Goal: Information Seeking & Learning: Learn about a topic

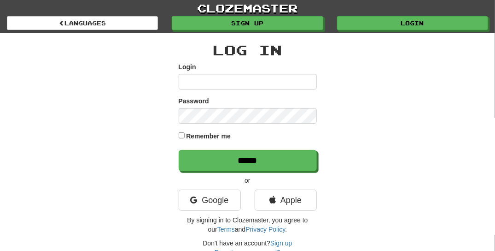
type input "**********"
click at [244, 163] on input "******" at bounding box center [248, 160] width 138 height 21
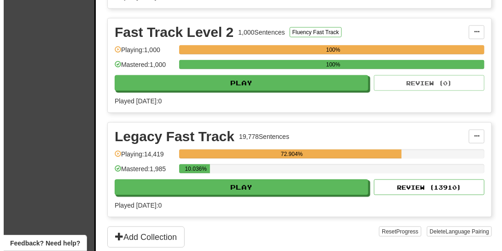
scroll to position [334, 0]
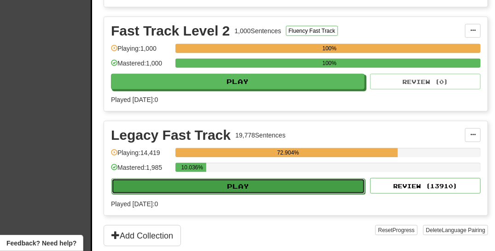
click at [292, 183] on button "Play" at bounding box center [238, 186] width 254 height 16
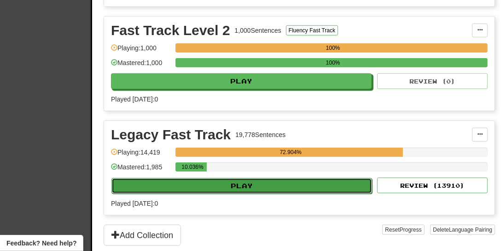
select select "**"
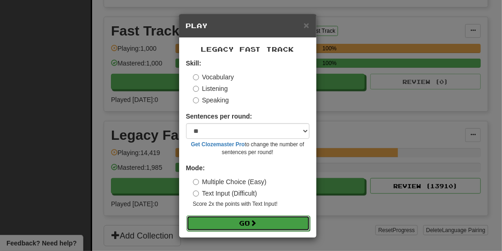
click at [275, 224] on button "Go" at bounding box center [248, 223] width 123 height 16
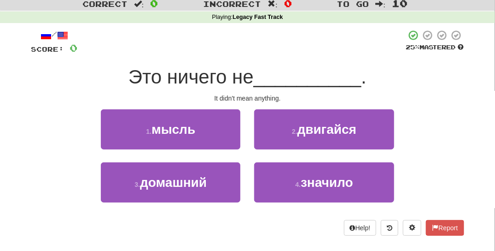
scroll to position [28, 0]
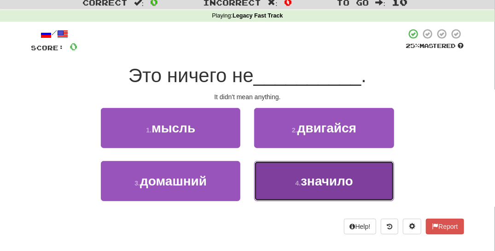
click at [328, 190] on button "4 . значило" at bounding box center [324, 181] width 140 height 40
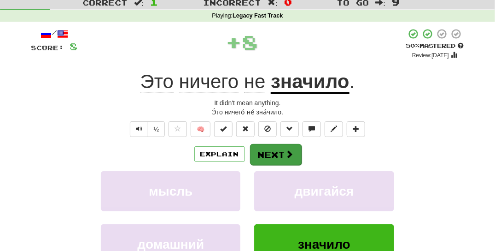
click at [286, 163] on button "Next" at bounding box center [276, 154] width 52 height 21
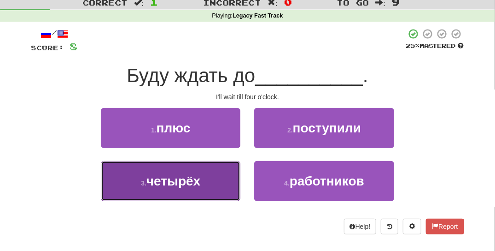
click at [209, 188] on button "3 . четырёх" at bounding box center [171, 181] width 140 height 40
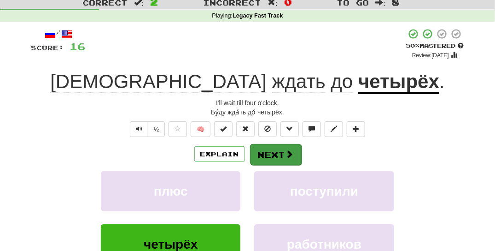
click at [286, 157] on span at bounding box center [290, 154] width 8 height 8
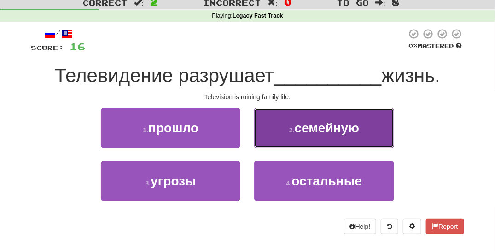
click at [315, 139] on button "2 . семейную" at bounding box center [324, 128] width 140 height 40
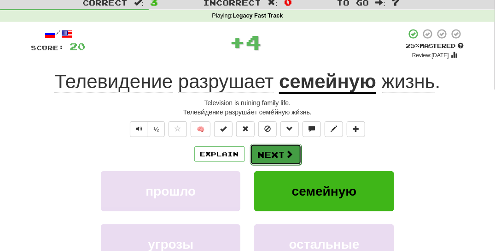
click at [279, 161] on button "Next" at bounding box center [276, 154] width 52 height 21
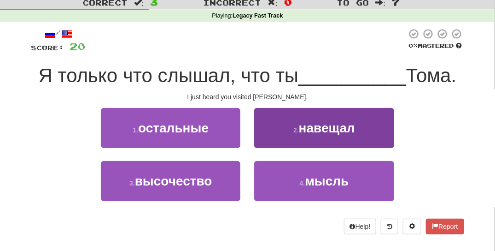
click at [287, 136] on button "2 . навещал" at bounding box center [324, 128] width 140 height 40
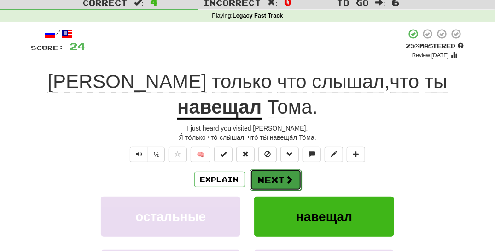
click at [275, 169] on button "Next" at bounding box center [276, 179] width 52 height 21
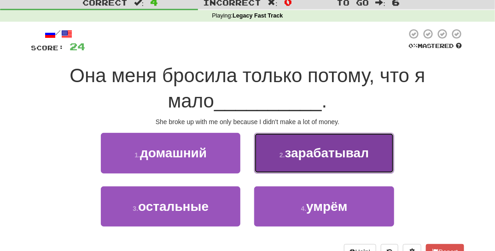
click at [293, 164] on button "2 . зарабатывал" at bounding box center [324, 153] width 140 height 40
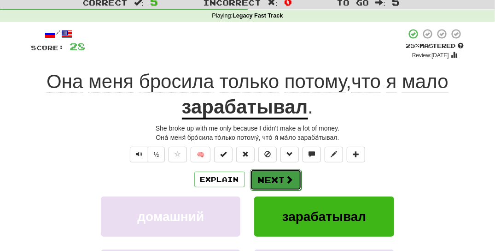
click at [274, 177] on button "Next" at bounding box center [276, 179] width 52 height 21
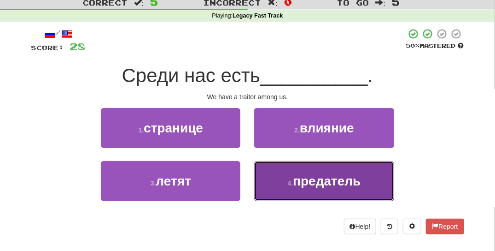
click at [298, 188] on button "4 . предатель" at bounding box center [324, 181] width 140 height 40
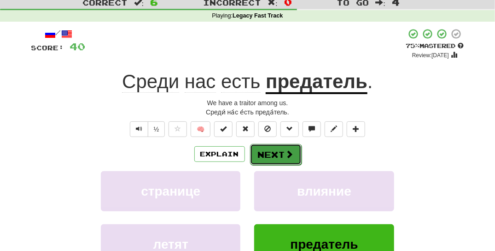
click at [284, 151] on button "Next" at bounding box center [276, 154] width 52 height 21
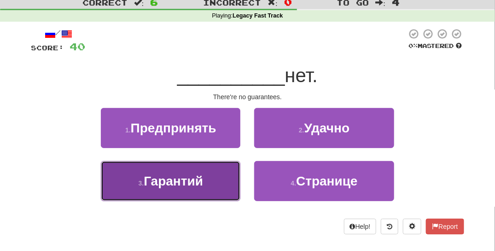
click at [204, 184] on button "3 . Гарантий" at bounding box center [171, 181] width 140 height 40
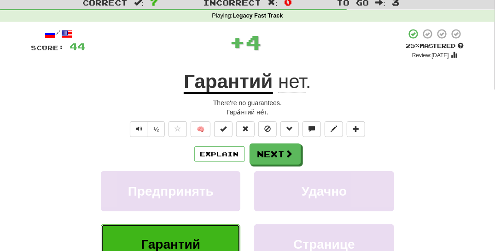
click at [277, 163] on button "Next" at bounding box center [276, 153] width 52 height 21
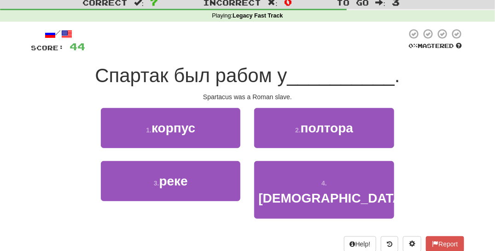
click at [316, 9] on div at bounding box center [173, 9] width 347 height 1
click at [351, 10] on div "Playing : Legacy Fast Track" at bounding box center [247, 16] width 495 height 12
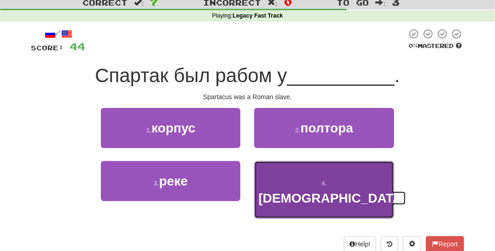
click at [344, 191] on span "римлян" at bounding box center [332, 198] width 148 height 14
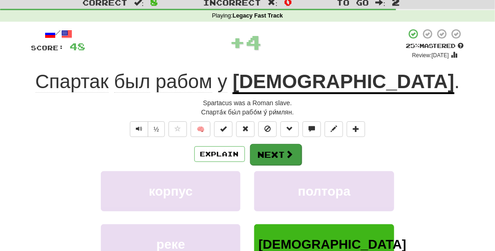
click at [284, 158] on button "Next" at bounding box center [276, 154] width 52 height 21
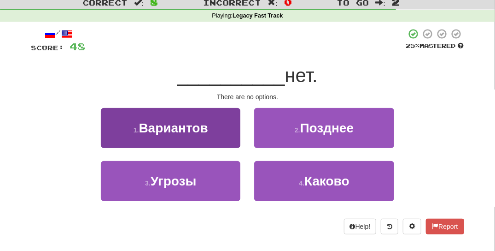
click at [207, 133] on span "Вариантов" at bounding box center [173, 128] width 69 height 14
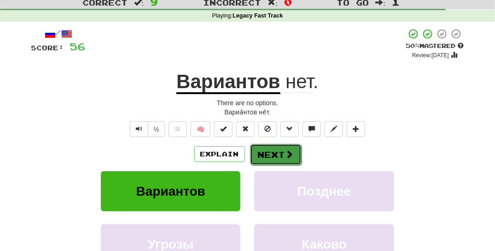
click at [274, 153] on button "Next" at bounding box center [276, 154] width 52 height 21
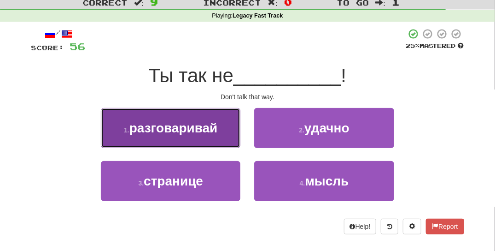
click at [199, 139] on button "1 . разговаривай" at bounding box center [171, 128] width 140 height 40
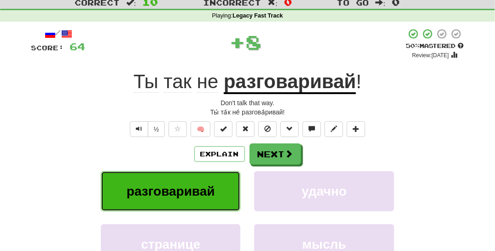
click at [269, 157] on button "Next" at bounding box center [276, 153] width 52 height 21
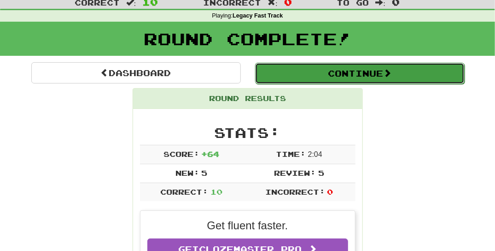
click at [323, 76] on button "Continue" at bounding box center [360, 73] width 210 height 21
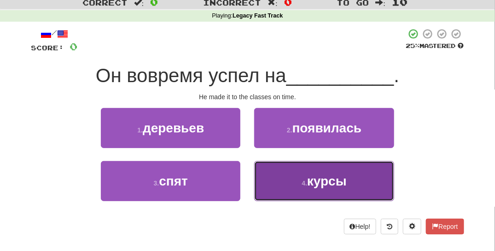
click at [290, 187] on button "4 . курсы" at bounding box center [324, 181] width 140 height 40
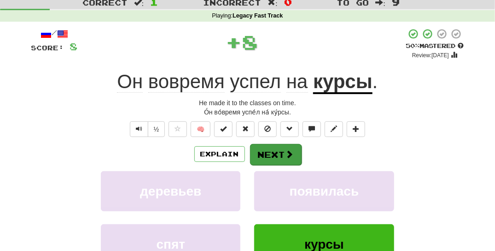
click at [272, 161] on button "Next" at bounding box center [276, 154] width 52 height 21
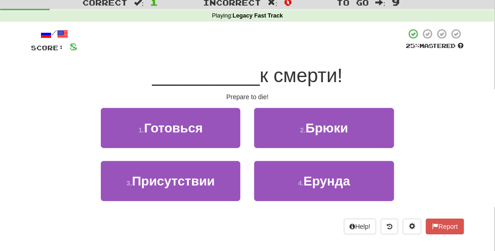
click at [208, 137] on button "1 . Готовься" at bounding box center [171, 128] width 140 height 40
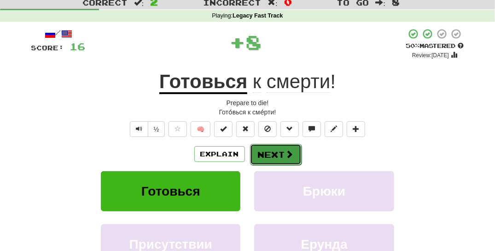
click at [278, 156] on button "Next" at bounding box center [276, 154] width 52 height 21
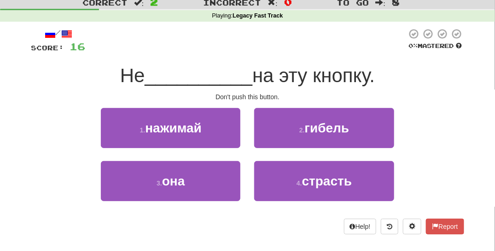
click at [205, 137] on button "1 . нажимай" at bounding box center [171, 128] width 140 height 40
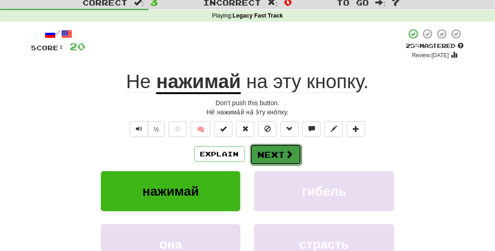
click at [268, 146] on button "Next" at bounding box center [276, 154] width 52 height 21
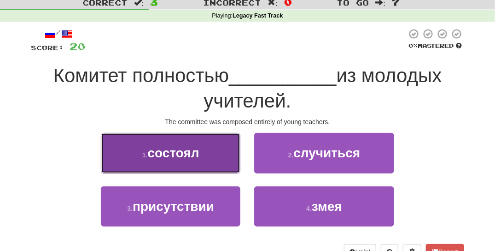
click at [206, 164] on button "1 . состоял" at bounding box center [171, 153] width 140 height 40
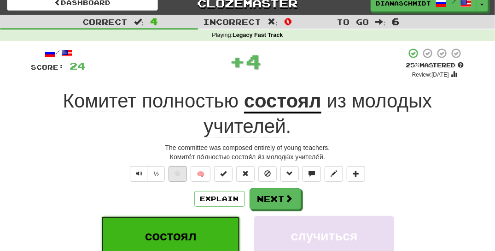
scroll to position [0, 0]
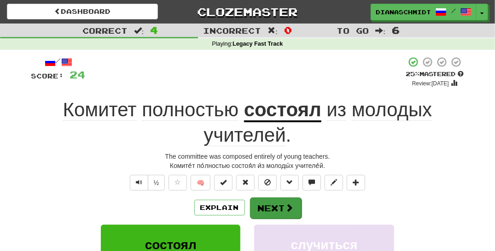
click at [280, 205] on button "Next" at bounding box center [276, 207] width 52 height 21
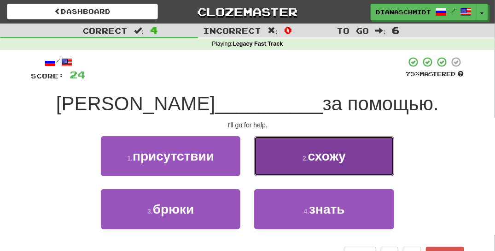
click at [340, 161] on span "схожу" at bounding box center [327, 156] width 38 height 14
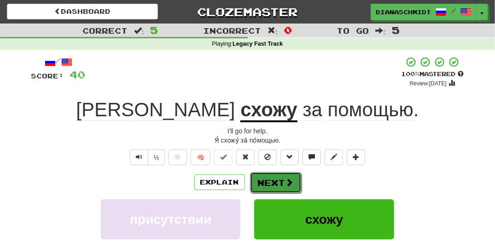
click at [274, 186] on button "Next" at bounding box center [276, 182] width 52 height 21
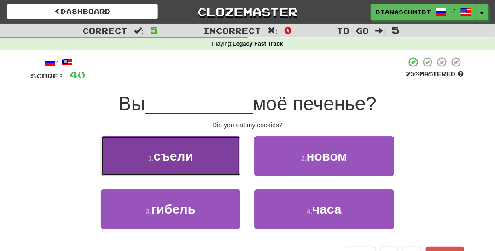
click at [215, 172] on button "1 . съели" at bounding box center [171, 156] width 140 height 40
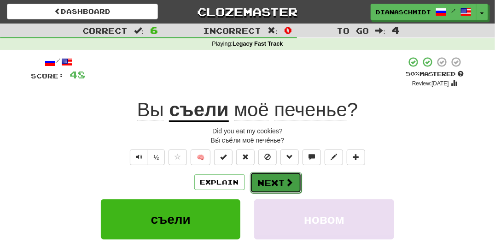
click at [286, 182] on span at bounding box center [290, 182] width 8 height 8
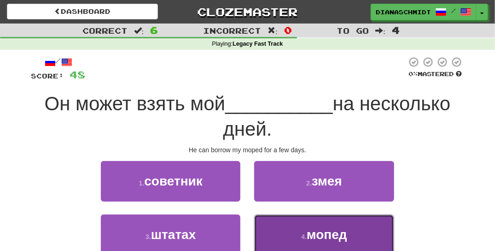
click at [324, 234] on span "мопед" at bounding box center [327, 234] width 41 height 14
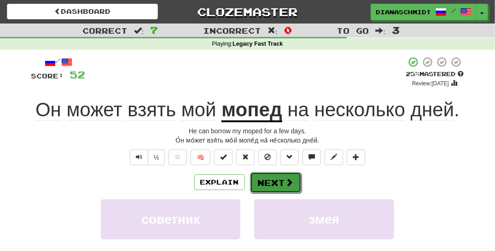
click at [283, 182] on button "Next" at bounding box center [276, 182] width 52 height 21
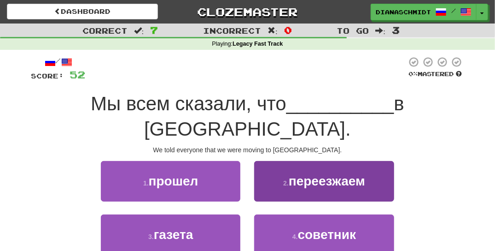
click at [317, 163] on button "2 . переезжаем" at bounding box center [324, 181] width 140 height 40
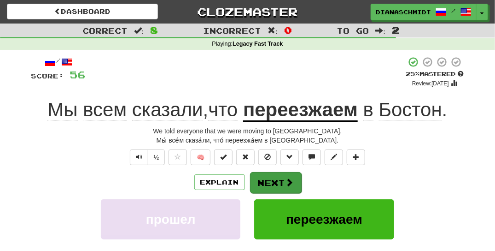
click at [279, 180] on button "Next" at bounding box center [276, 182] width 52 height 21
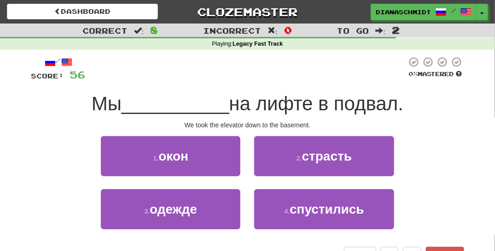
click at [323, 214] on span "спустились" at bounding box center [327, 209] width 75 height 14
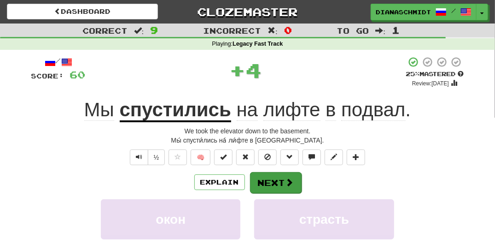
click at [286, 180] on span at bounding box center [290, 182] width 8 height 8
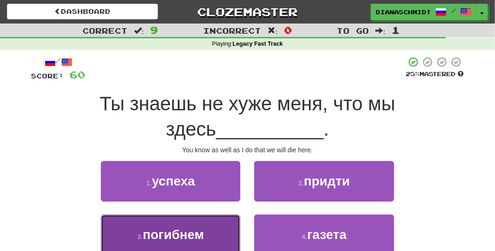
click at [216, 234] on button "3 . погибнем" at bounding box center [171, 234] width 140 height 40
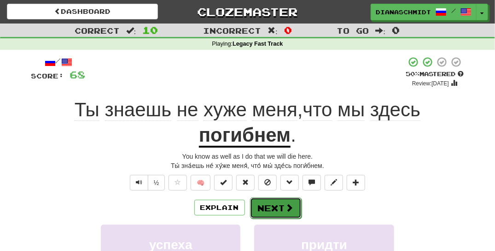
click at [286, 208] on span at bounding box center [290, 207] width 8 height 8
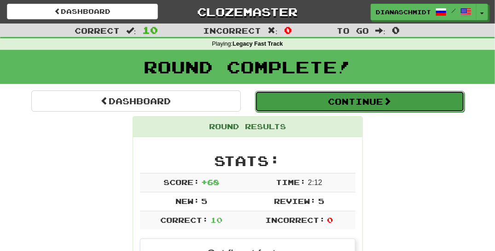
click at [307, 98] on button "Continue" at bounding box center [360, 101] width 210 height 21
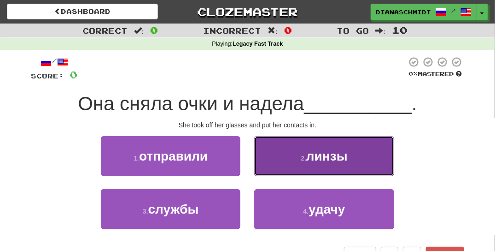
click at [301, 159] on small "2 ." at bounding box center [304, 157] width 6 height 7
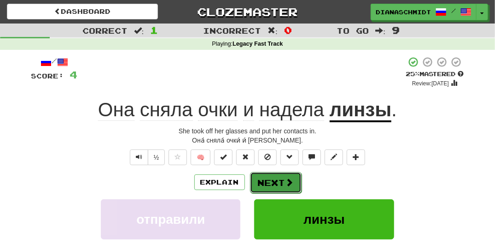
click at [298, 187] on button "Next" at bounding box center [276, 182] width 52 height 21
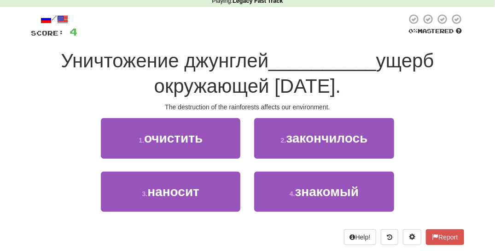
scroll to position [43, 0]
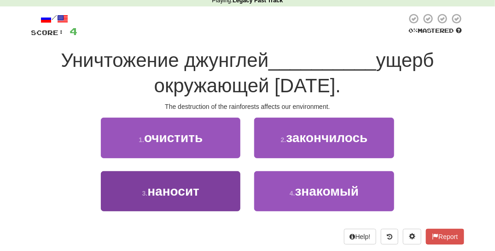
click at [227, 195] on button "3 . наносит" at bounding box center [171, 191] width 140 height 40
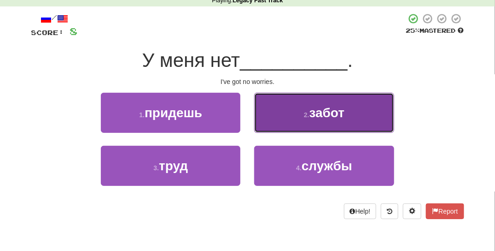
drag, startPoint x: 305, startPoint y: 122, endPoint x: 310, endPoint y: 128, distance: 7.2
click at [310, 128] on button "2 . забот" at bounding box center [324, 113] width 140 height 40
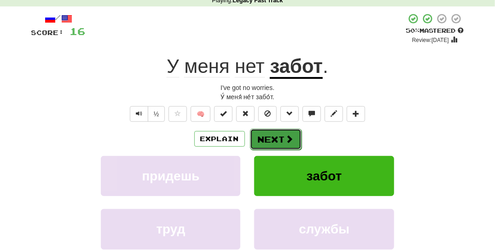
click at [285, 144] on button "Next" at bounding box center [276, 139] width 52 height 21
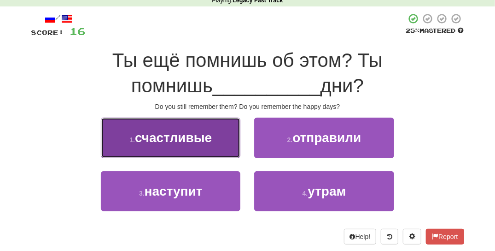
click at [222, 138] on button "1 . счастливые" at bounding box center [171, 137] width 140 height 40
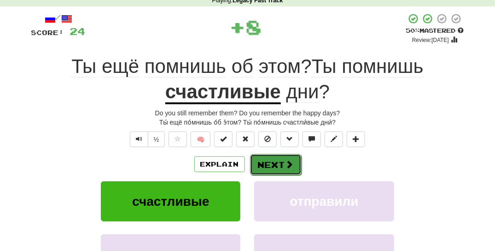
click at [284, 161] on button "Next" at bounding box center [276, 164] width 52 height 21
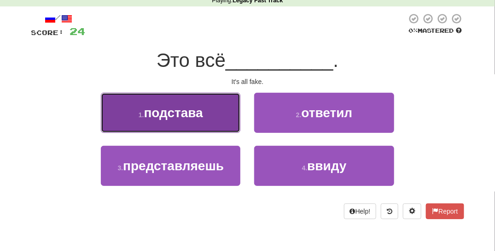
click at [225, 115] on button "1 . подстава" at bounding box center [171, 113] width 140 height 40
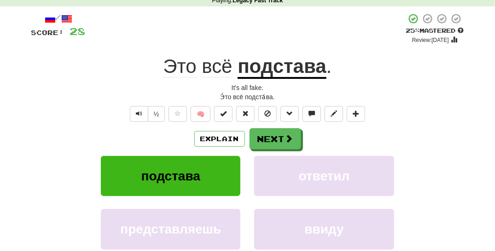
click at [310, 139] on div "Explain Next" at bounding box center [247, 138] width 433 height 21
click at [290, 133] on button "Next" at bounding box center [276, 139] width 52 height 21
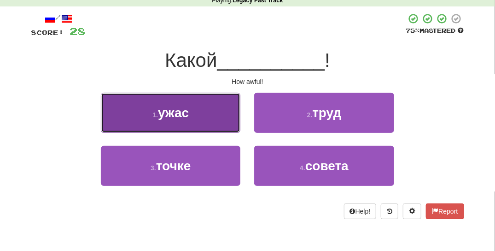
click at [229, 117] on button "1 . ужас" at bounding box center [171, 113] width 140 height 40
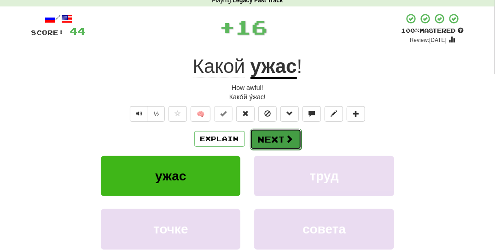
click at [279, 143] on button "Next" at bounding box center [276, 139] width 52 height 21
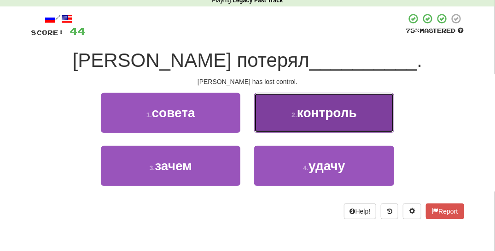
click at [275, 124] on button "2 . контроль" at bounding box center [324, 113] width 140 height 40
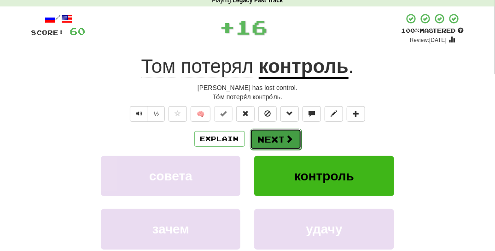
click at [274, 133] on button "Next" at bounding box center [276, 139] width 52 height 21
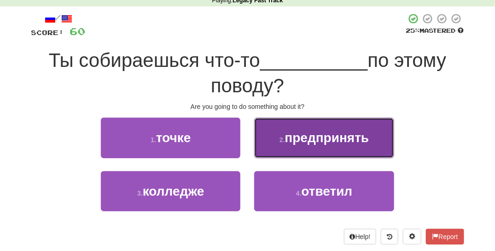
click at [280, 136] on small "2 ." at bounding box center [283, 139] width 6 height 7
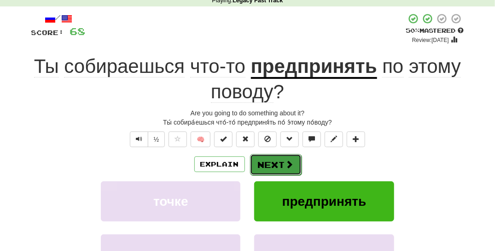
click at [294, 170] on button "Next" at bounding box center [276, 164] width 52 height 21
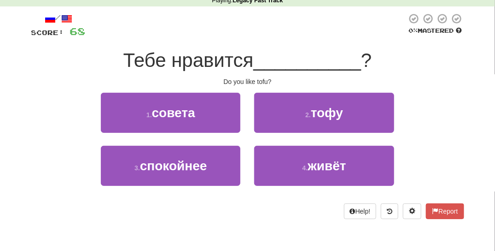
click at [311, 135] on div "2 . тофу" at bounding box center [323, 119] width 153 height 53
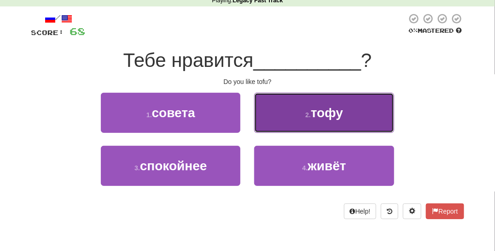
click at [303, 119] on button "2 . тофу" at bounding box center [324, 113] width 140 height 40
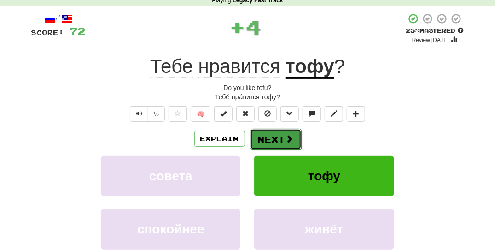
click at [281, 133] on button "Next" at bounding box center [276, 139] width 52 height 21
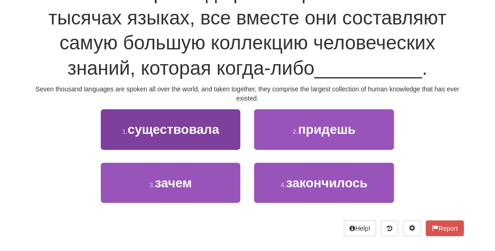
click at [214, 134] on span "существовала" at bounding box center [174, 129] width 92 height 14
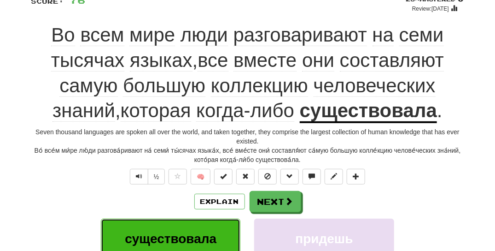
scroll to position [72, 0]
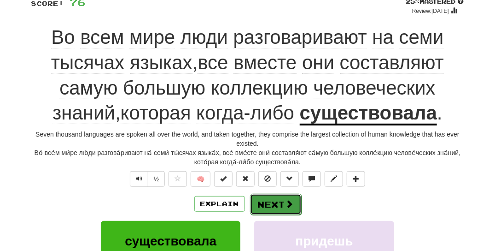
click at [286, 204] on span at bounding box center [290, 203] width 8 height 8
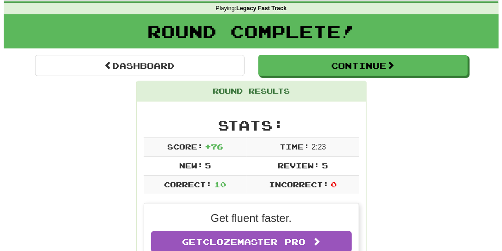
scroll to position [0, 0]
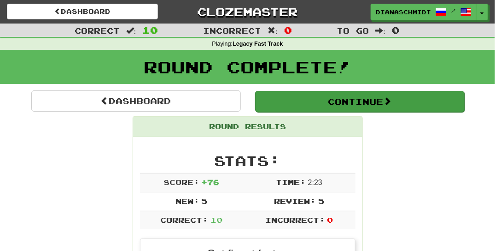
click at [353, 103] on button "Continue" at bounding box center [360, 101] width 210 height 21
